Goal: Information Seeking & Learning: Learn about a topic

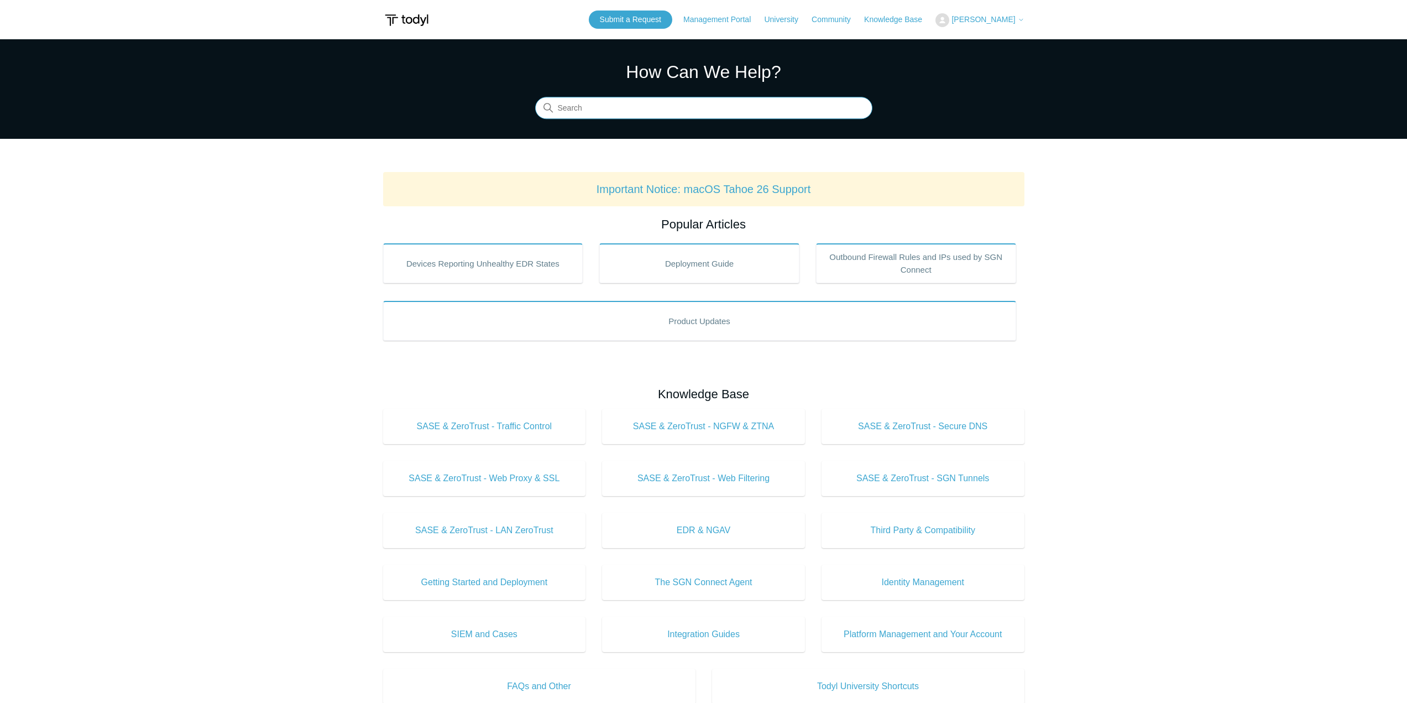
click at [667, 118] on input "Search" at bounding box center [703, 108] width 337 height 22
click at [670, 109] on input "Search" at bounding box center [703, 108] width 337 height 22
type input "change license group"
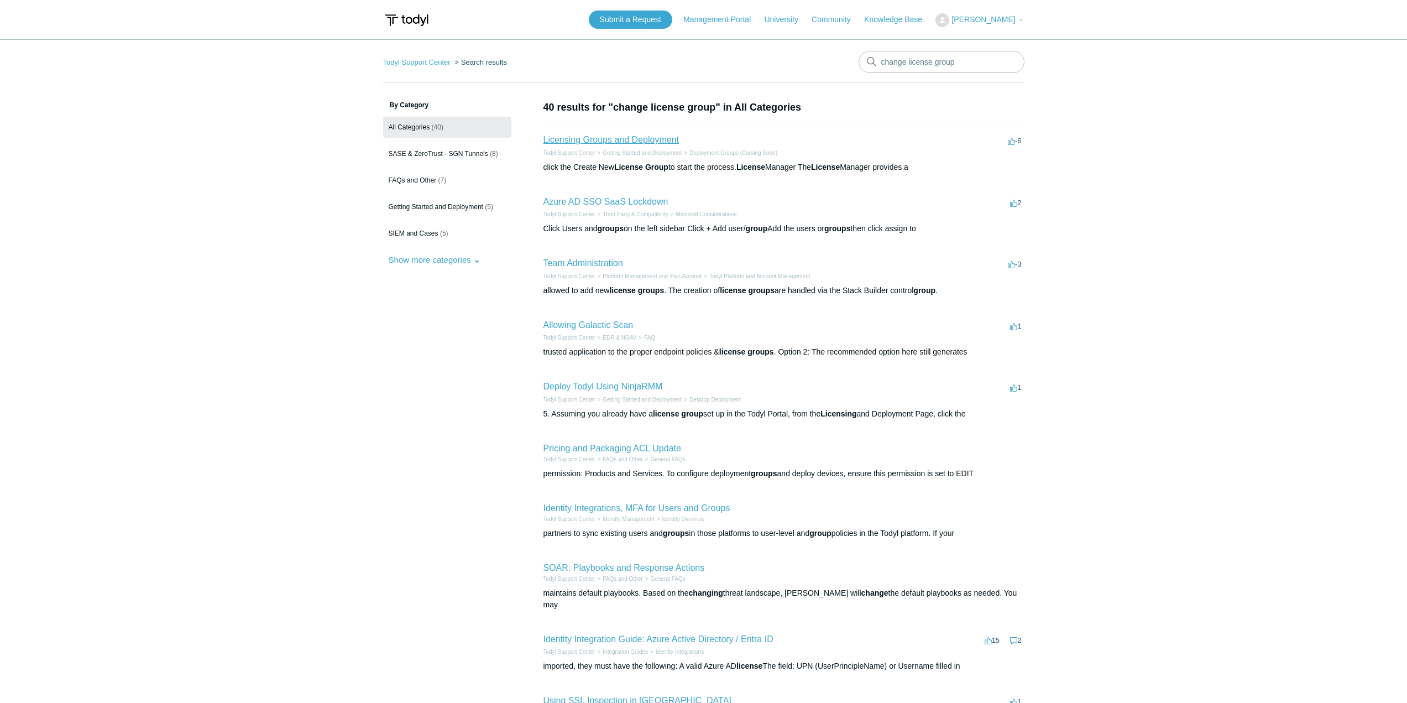
click at [616, 142] on link "Licensing Groups and Deployment" at bounding box center [611, 139] width 135 height 9
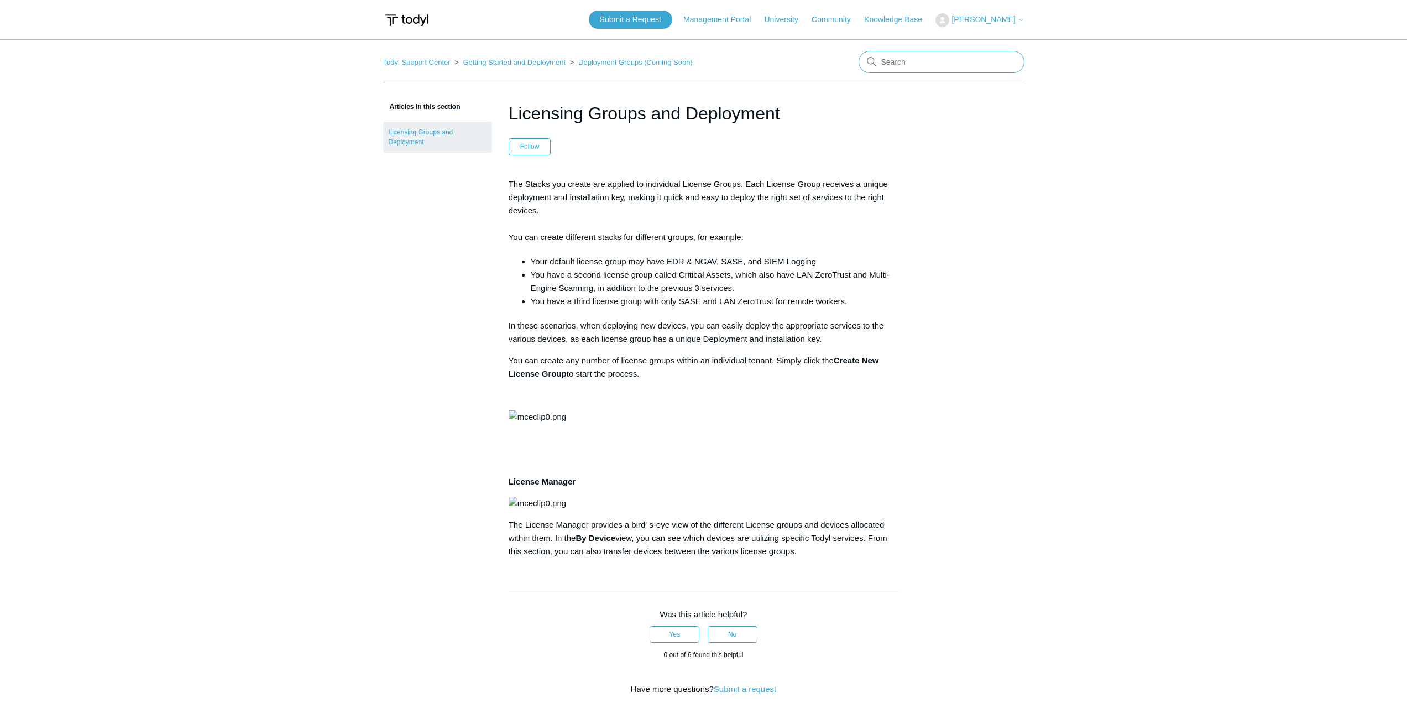
click at [917, 61] on input "Search" at bounding box center [942, 62] width 166 height 22
type input "products and deployment"
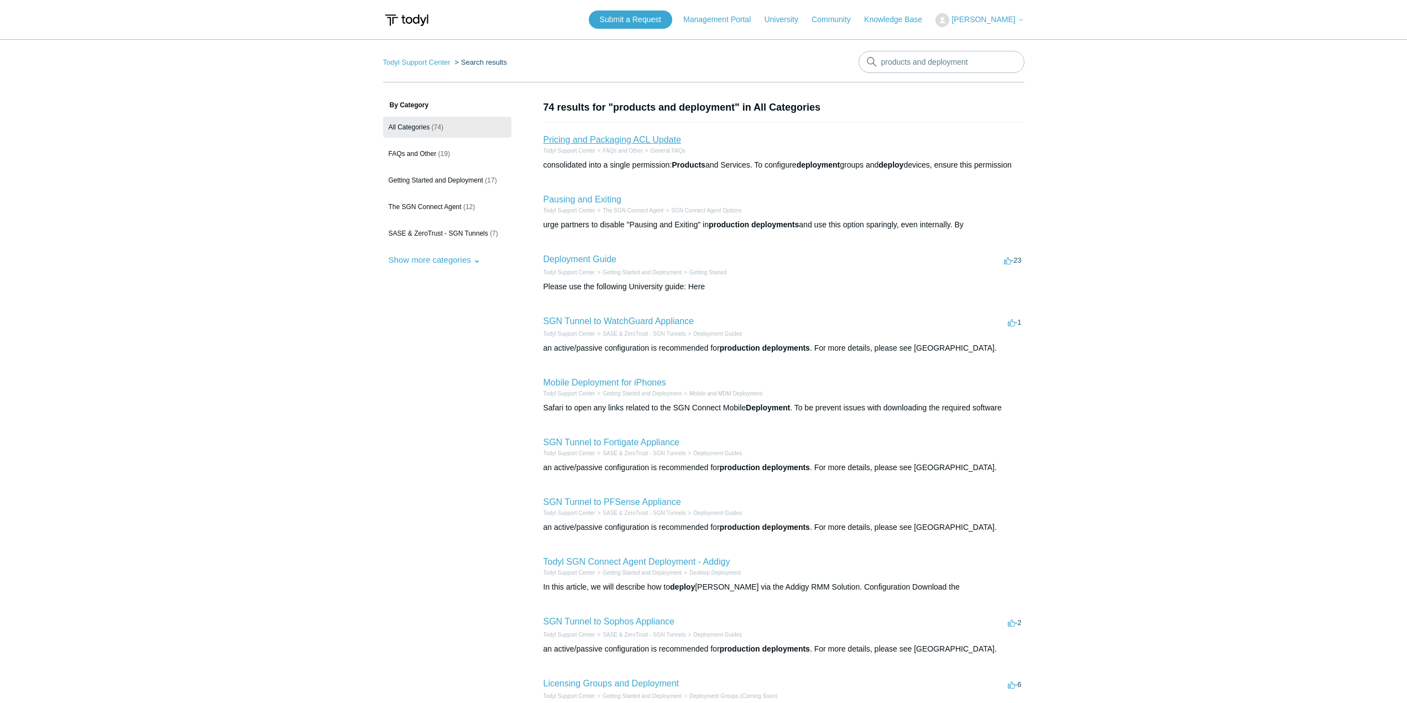
click at [628, 140] on link "Pricing and Packaging ACL Update" at bounding box center [613, 139] width 138 height 9
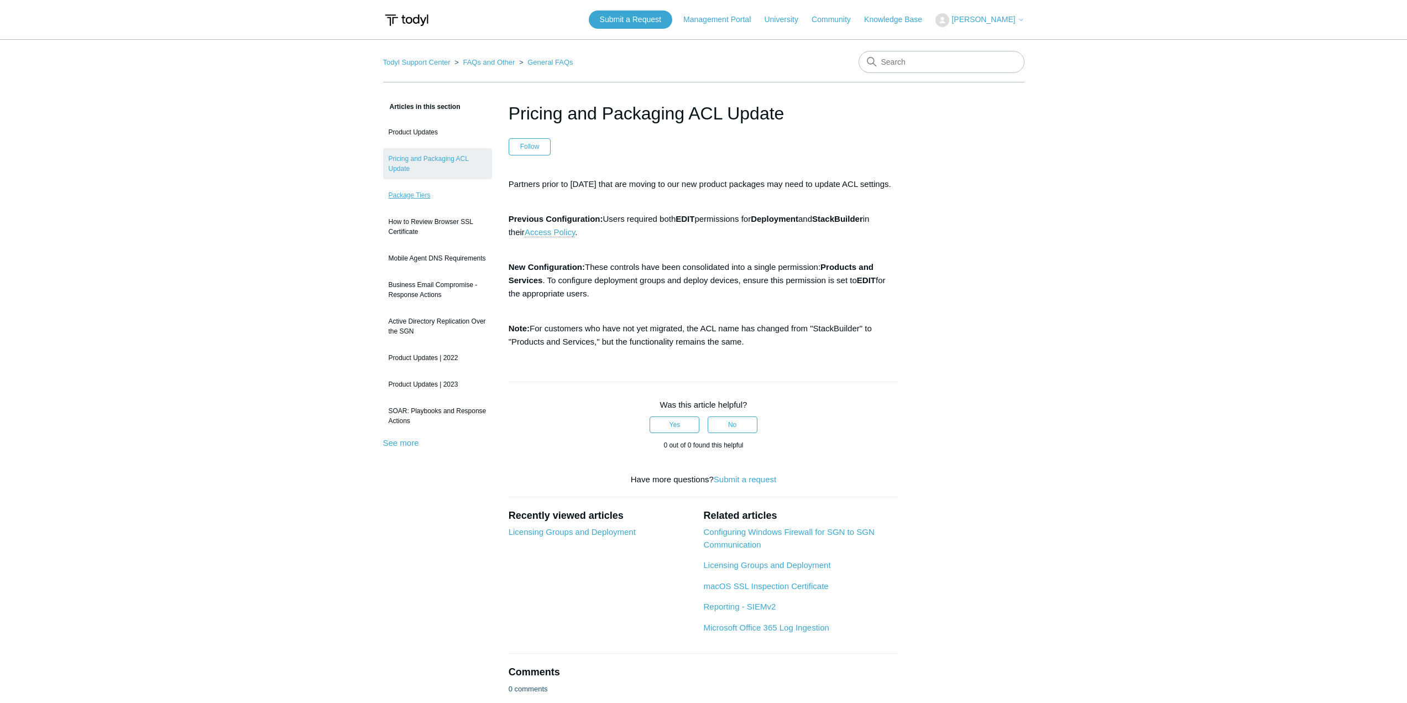
click at [417, 194] on link "Package Tiers" at bounding box center [437, 195] width 109 height 21
